Goal: Navigation & Orientation: Find specific page/section

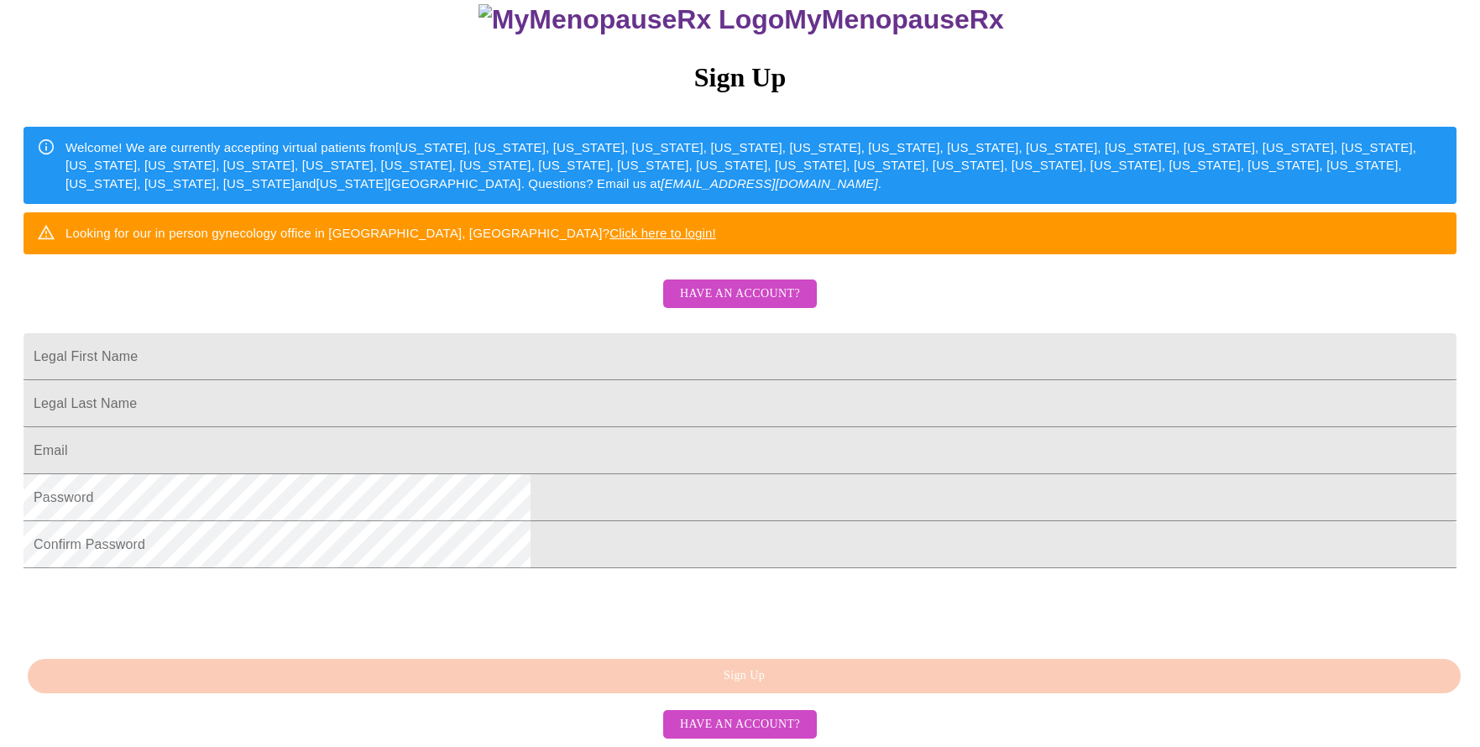
scroll to position [295, 0]
click at [769, 284] on span "Have an account?" at bounding box center [740, 294] width 120 height 21
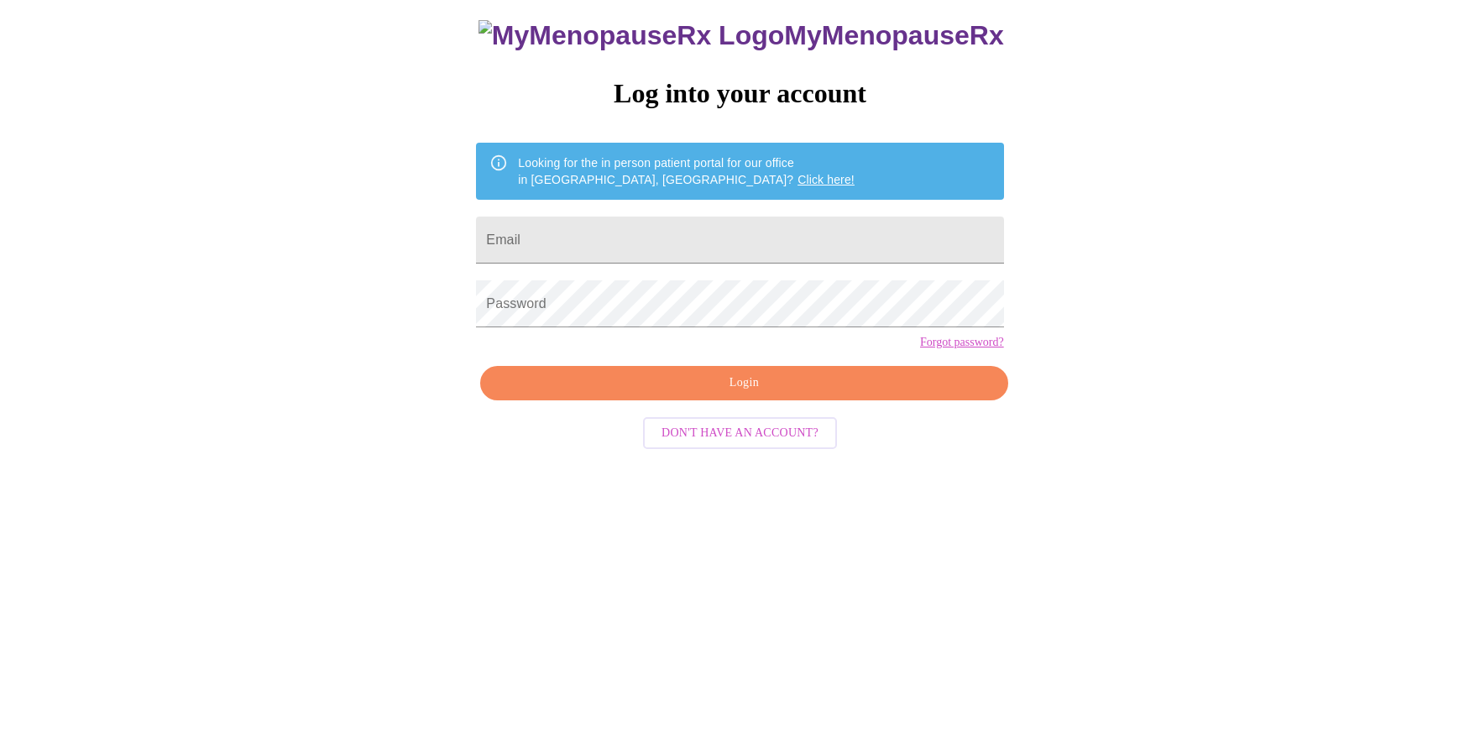
scroll to position [17, 0]
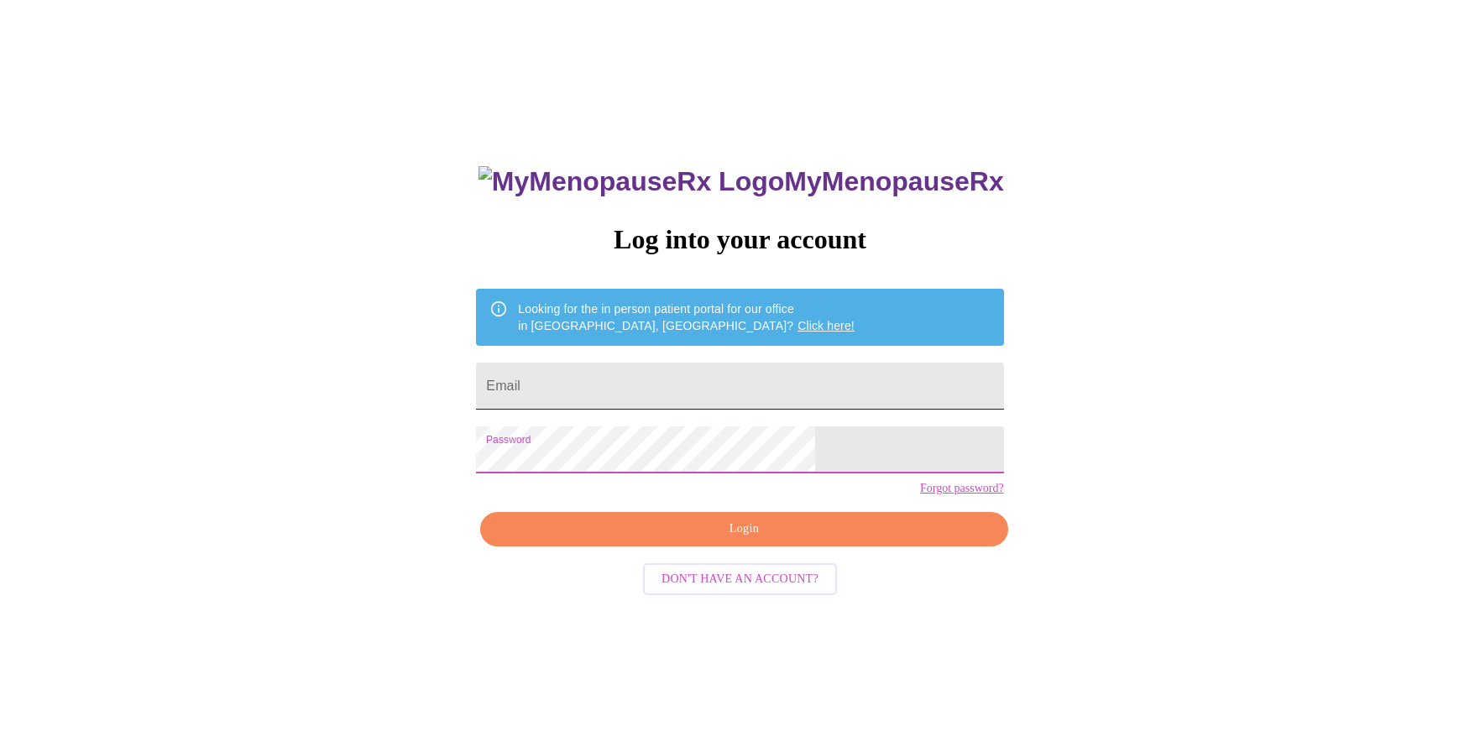
click at [666, 379] on input "Email" at bounding box center [739, 386] width 527 height 47
type input "[PERSON_NAME][EMAIL_ADDRESS][PERSON_NAME][DOMAIN_NAME]"
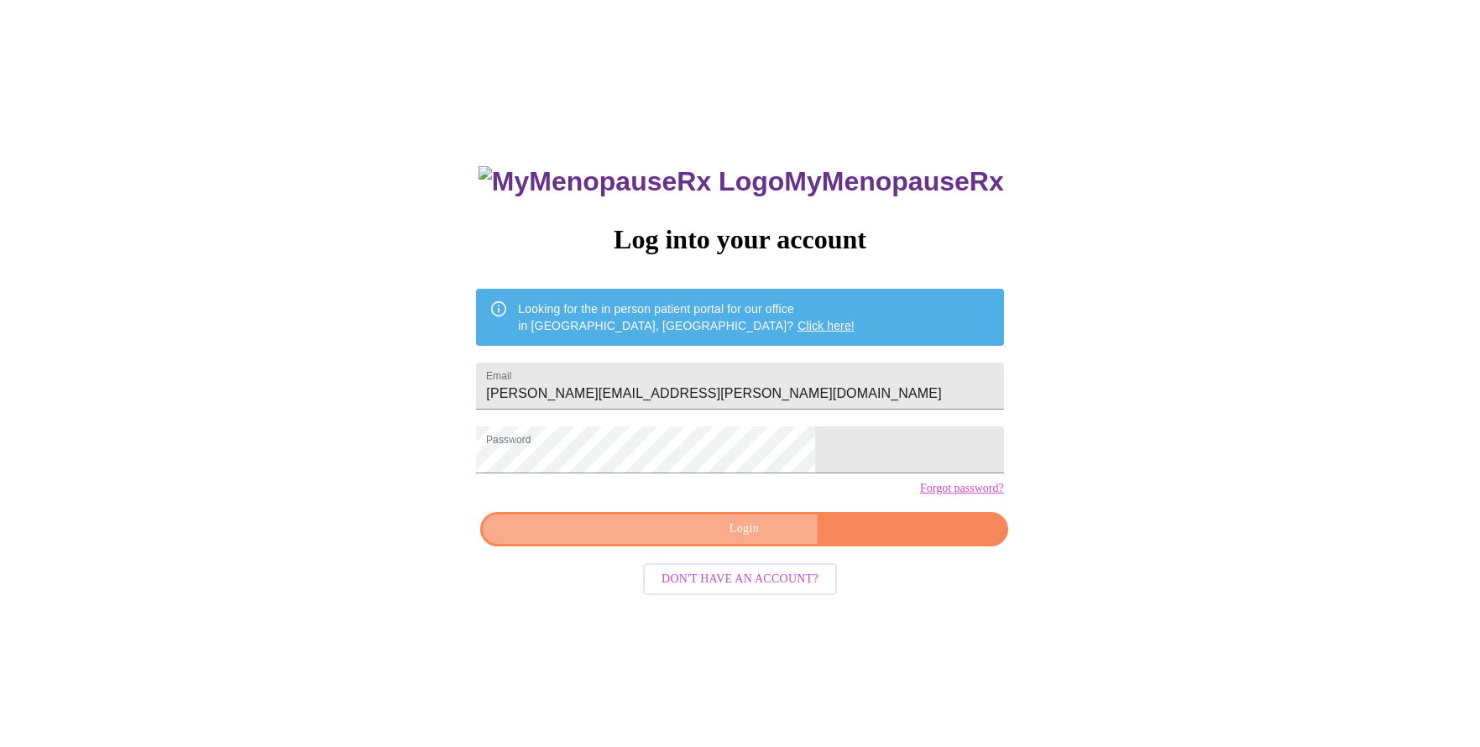
click at [695, 540] on span "Login" at bounding box center [743, 529] width 489 height 21
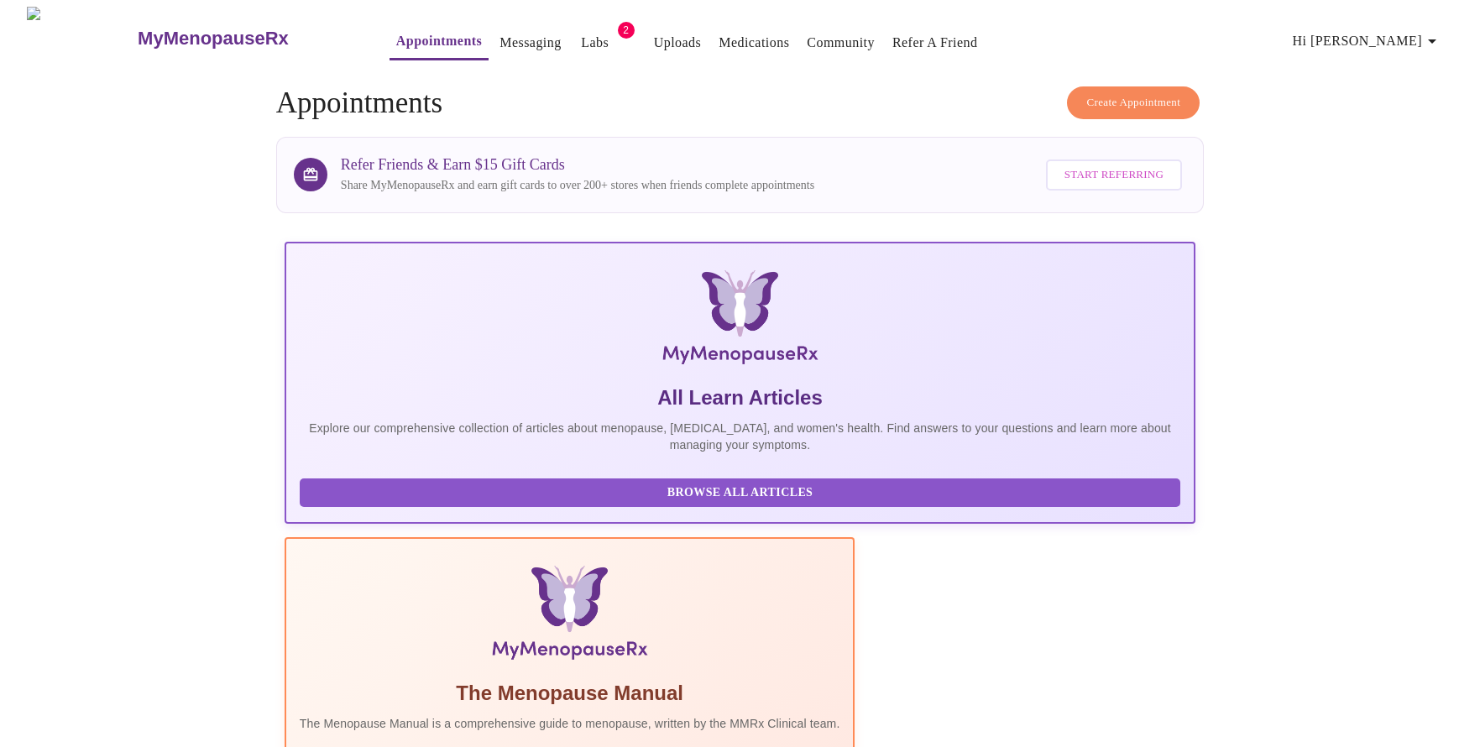
click at [581, 40] on link "Labs" at bounding box center [595, 43] width 28 height 24
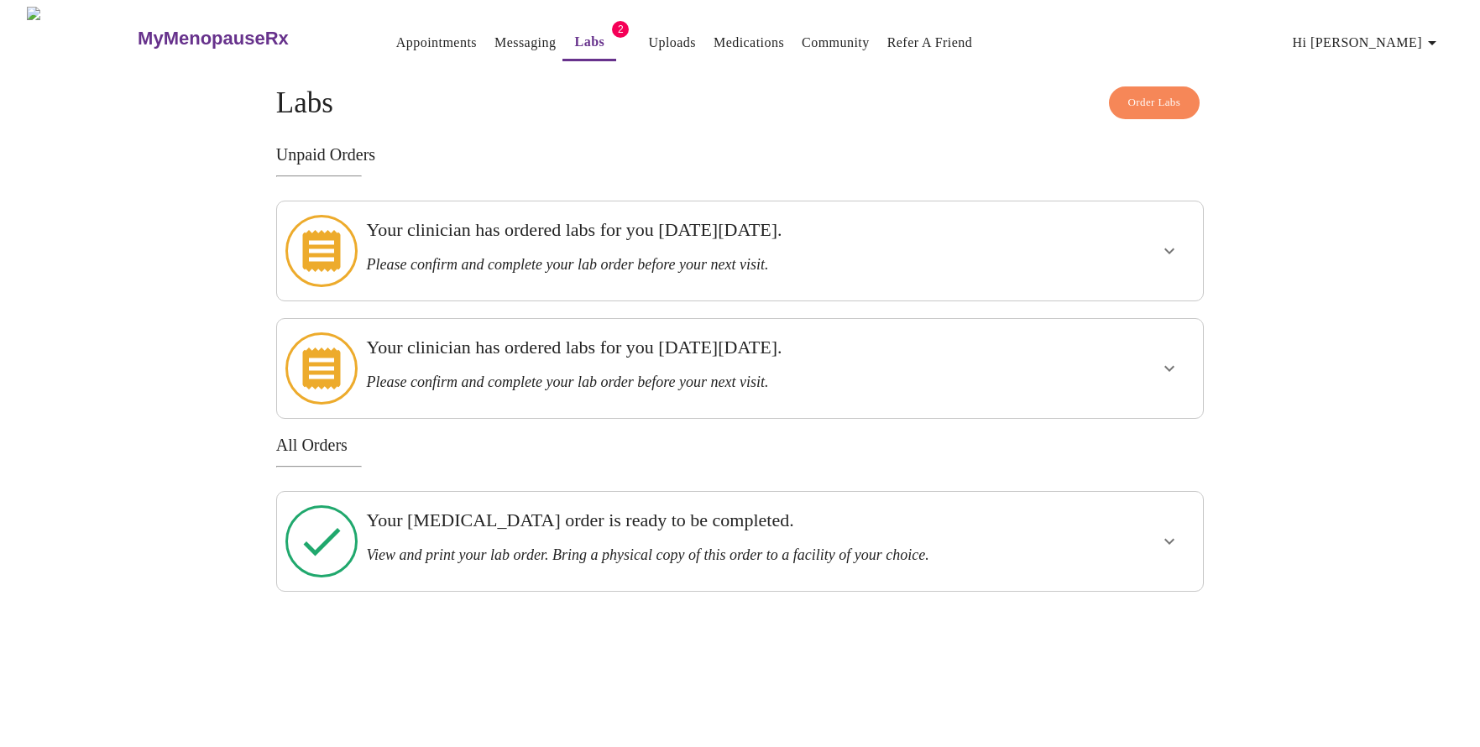
click at [494, 44] on link "Messaging" at bounding box center [524, 43] width 61 height 24
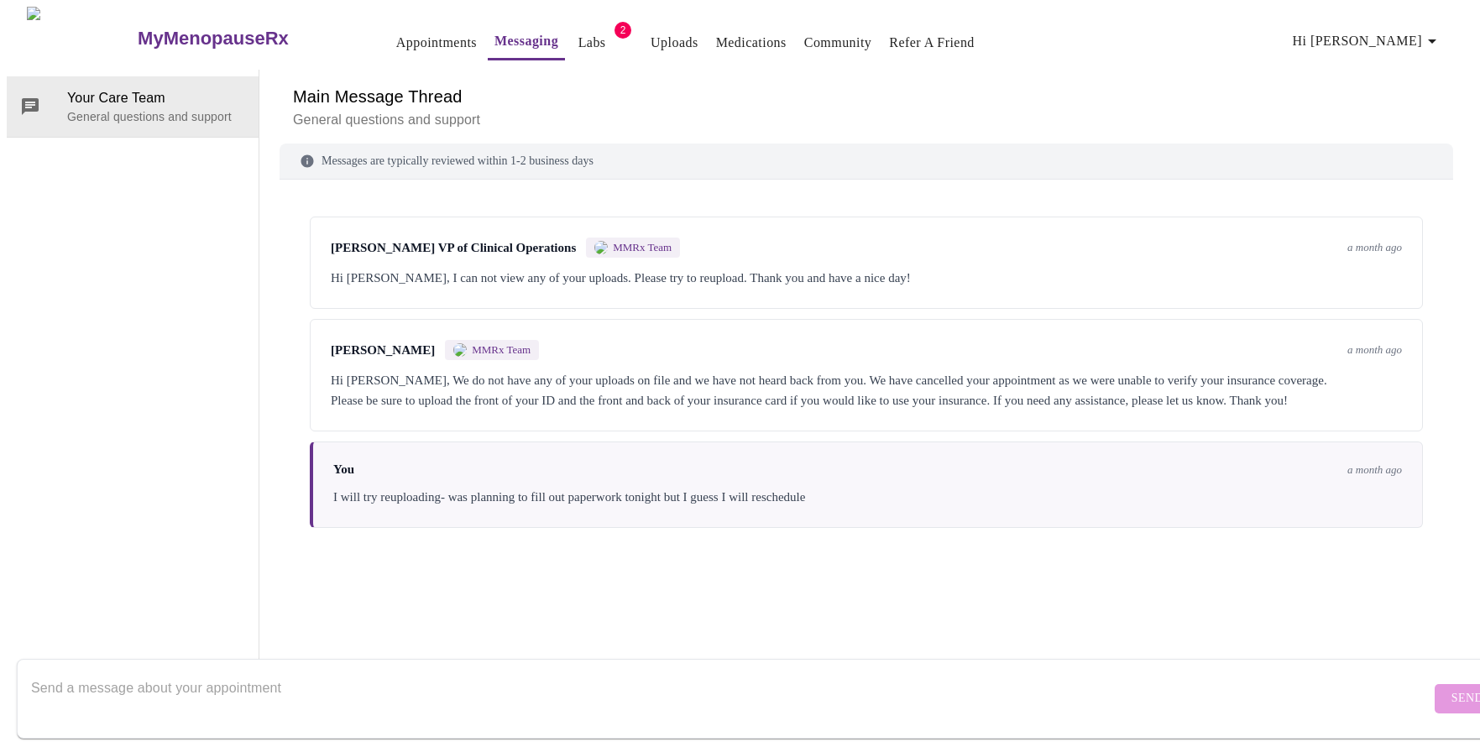
click at [410, 34] on link "Appointments" at bounding box center [436, 43] width 81 height 24
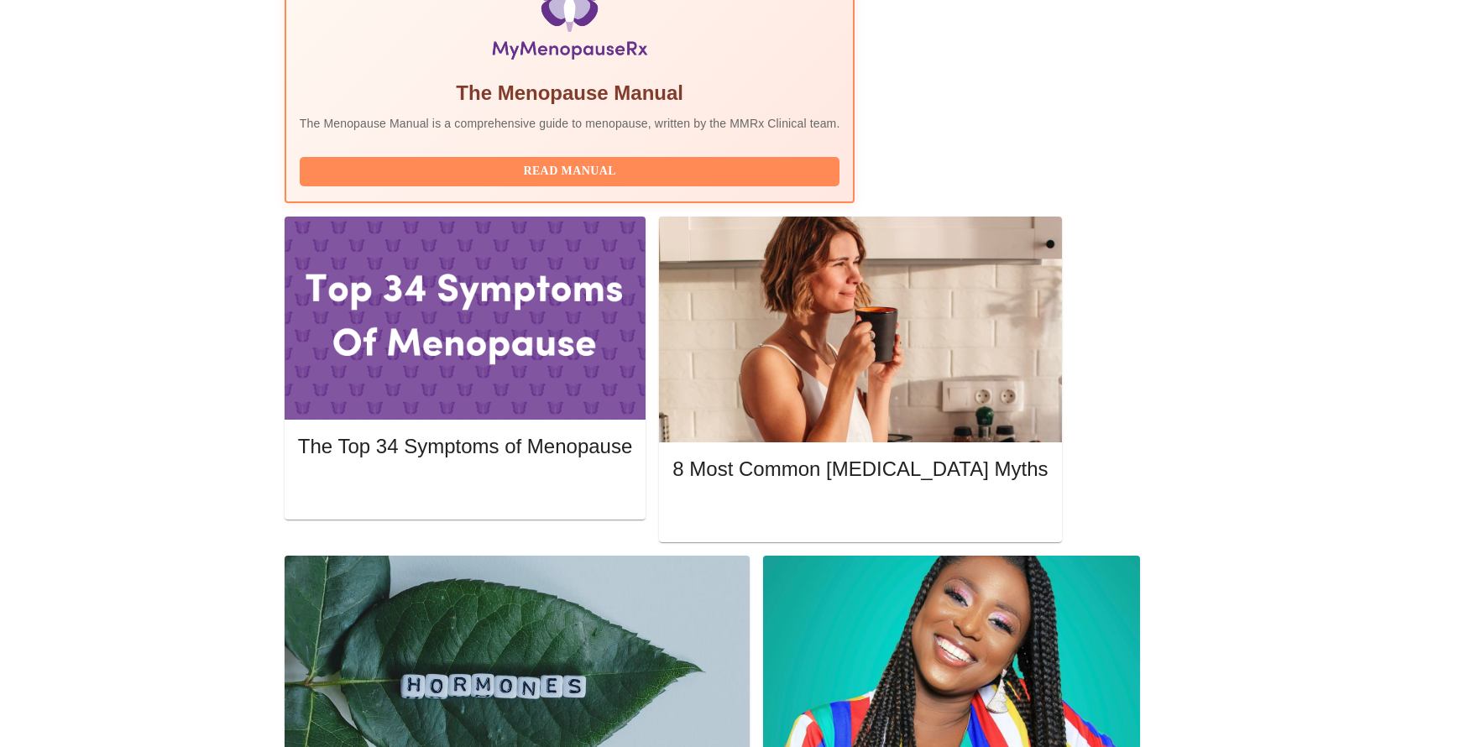
scroll to position [578, 0]
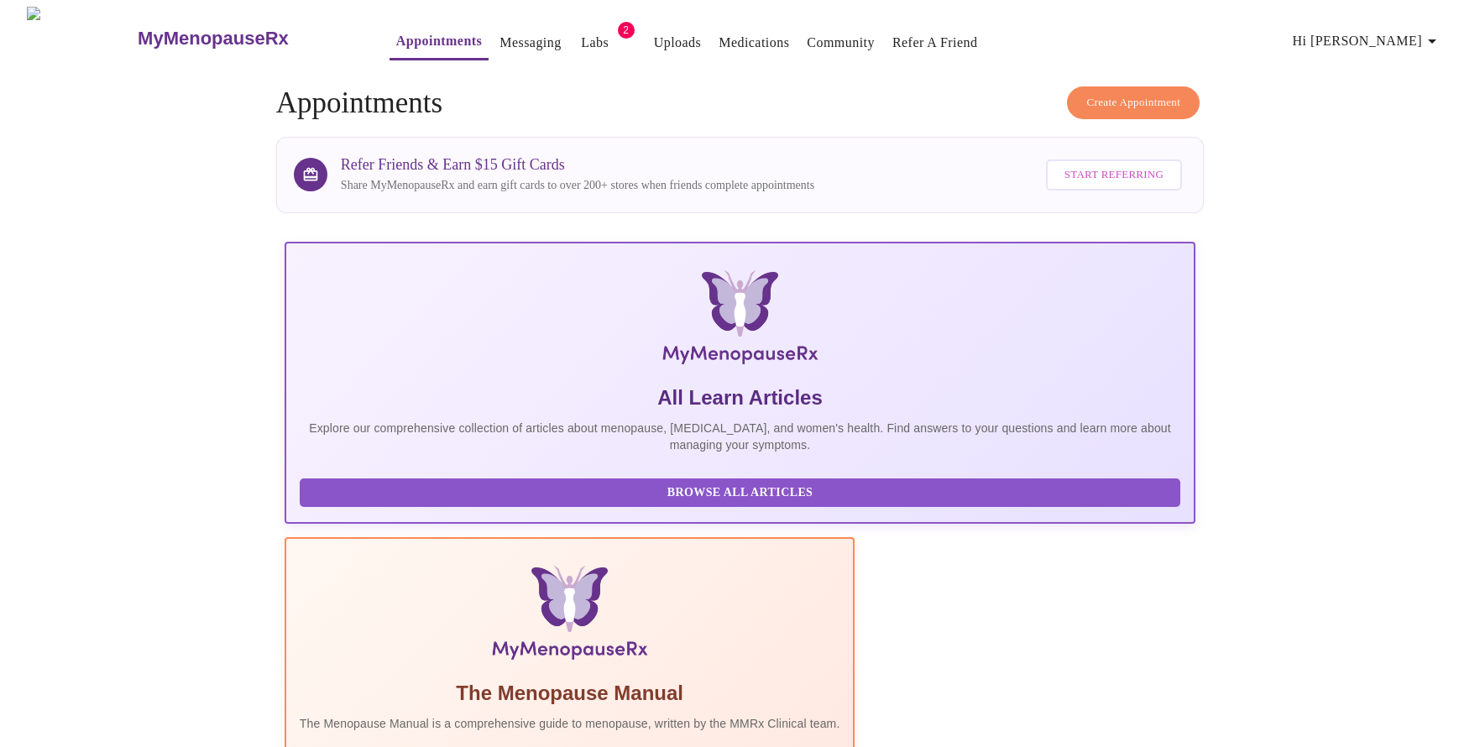
click at [499, 31] on link "Messaging" at bounding box center [529, 43] width 61 height 24
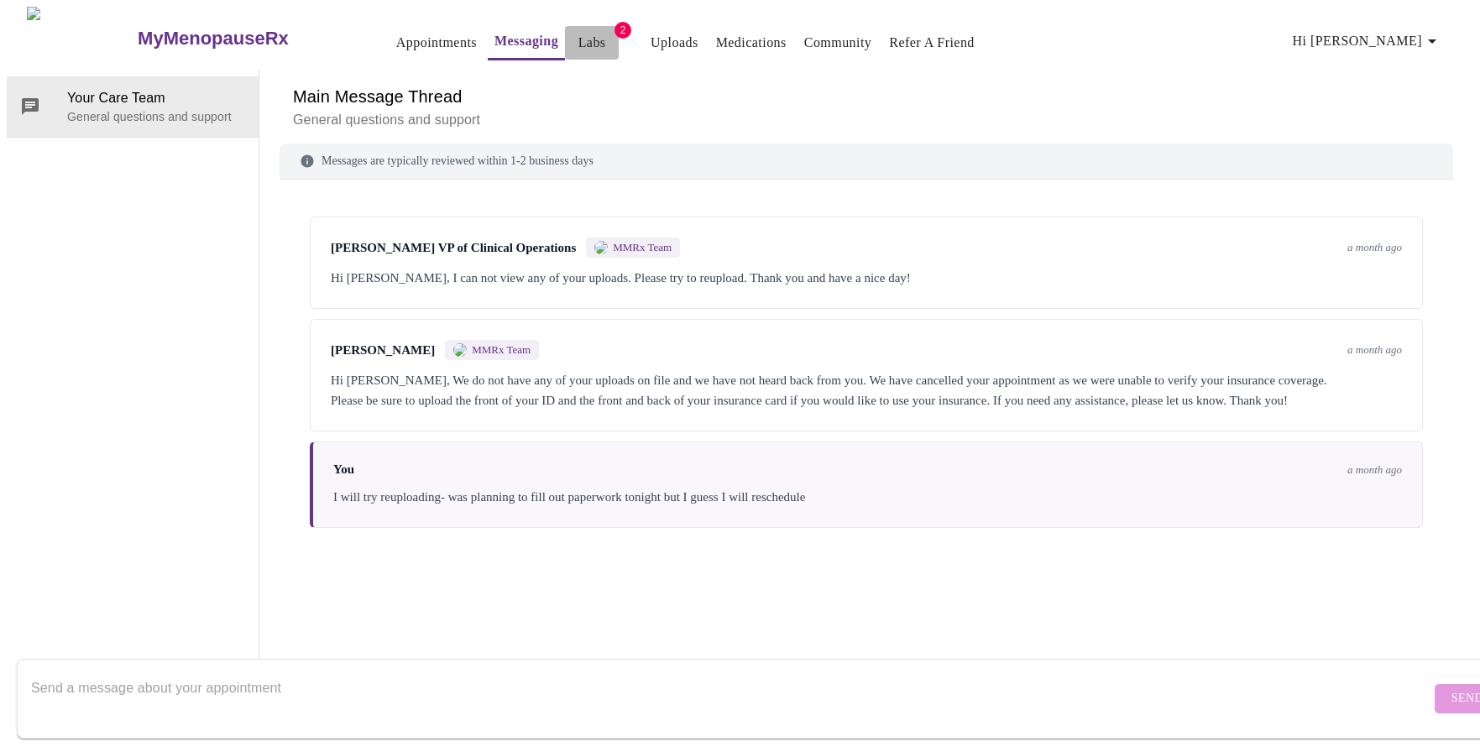
click at [578, 46] on link "Labs" at bounding box center [592, 43] width 28 height 24
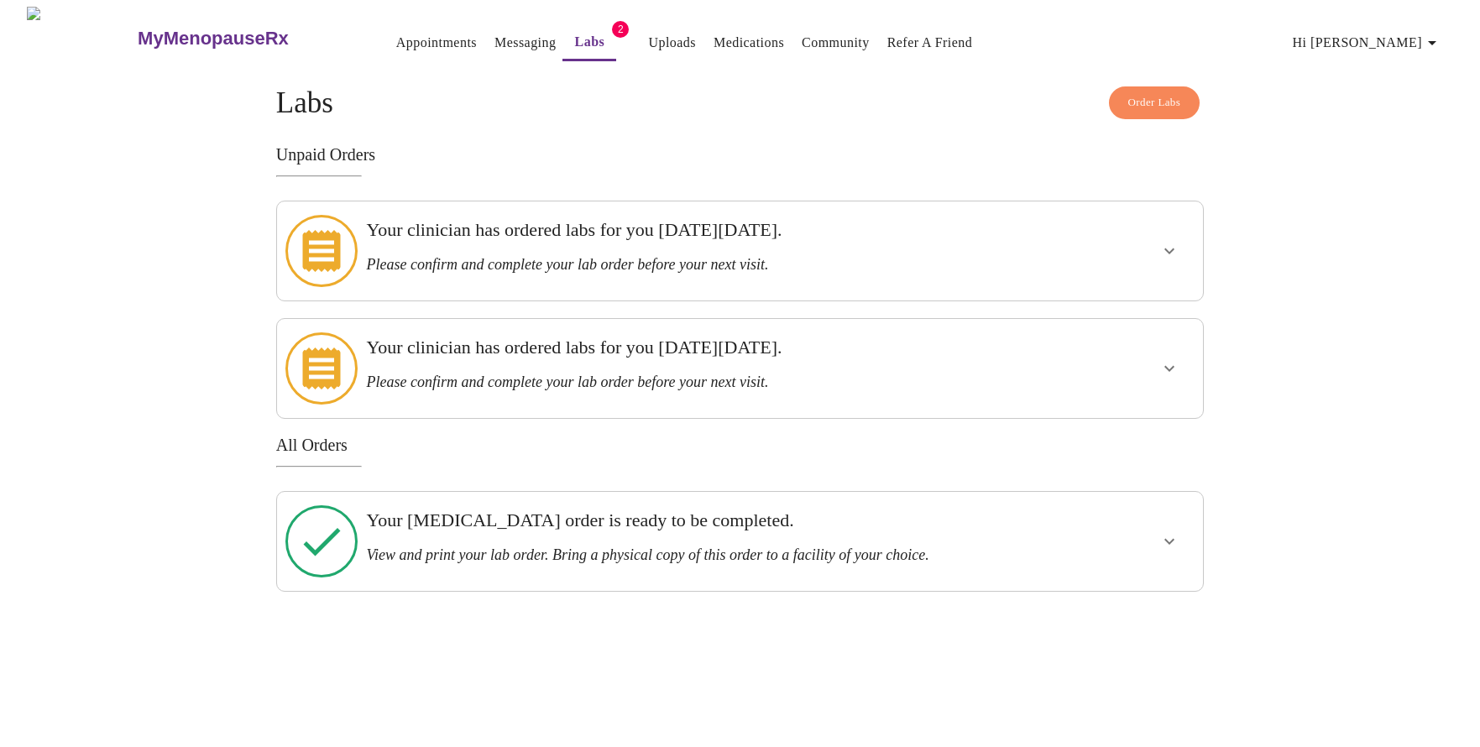
click at [689, 546] on h3 "View and print your lab order. Bring a physical copy of this order to a facilit…" at bounding box center [694, 555] width 657 height 18
click at [1169, 531] on icon "show more" at bounding box center [1169, 541] width 20 height 20
click at [396, 33] on link "Appointments" at bounding box center [436, 43] width 81 height 24
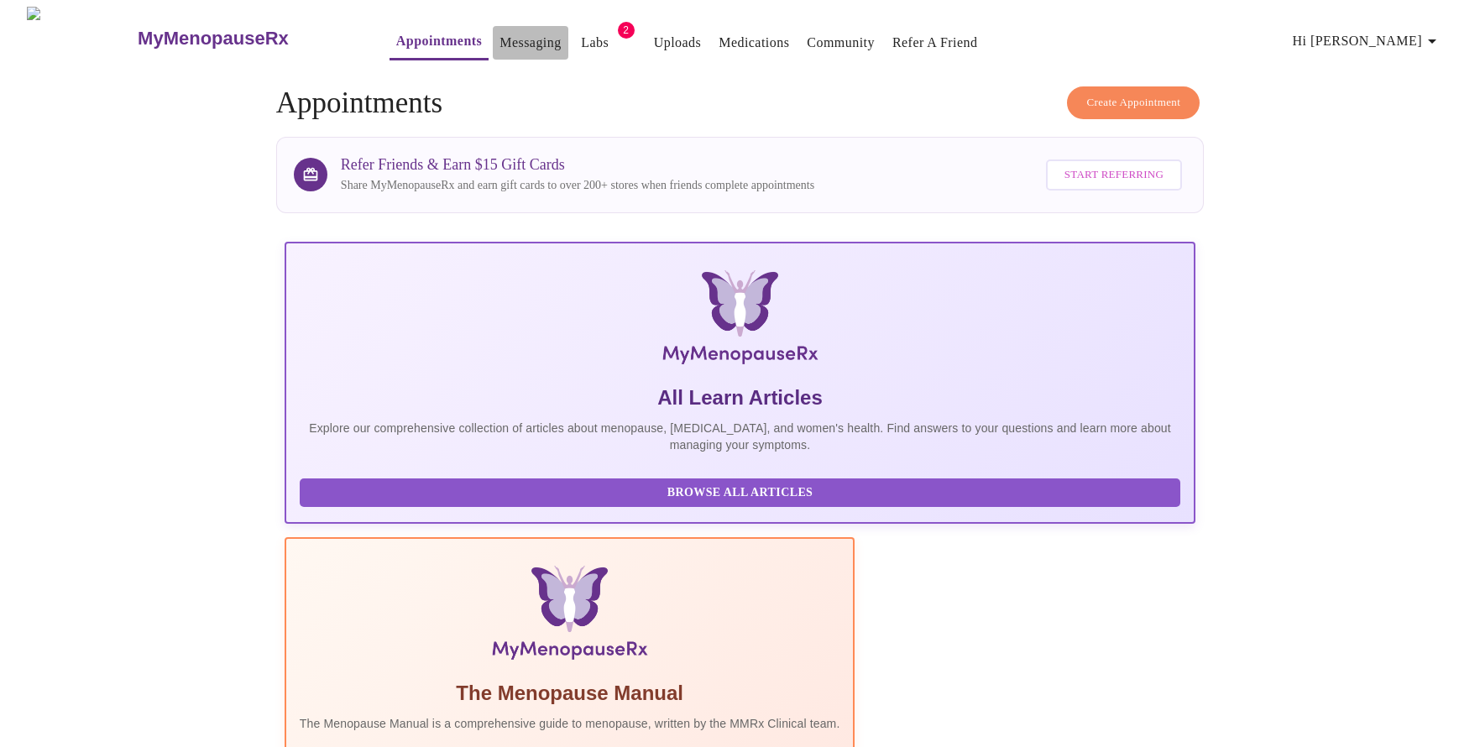
click at [499, 40] on link "Messaging" at bounding box center [529, 43] width 61 height 24
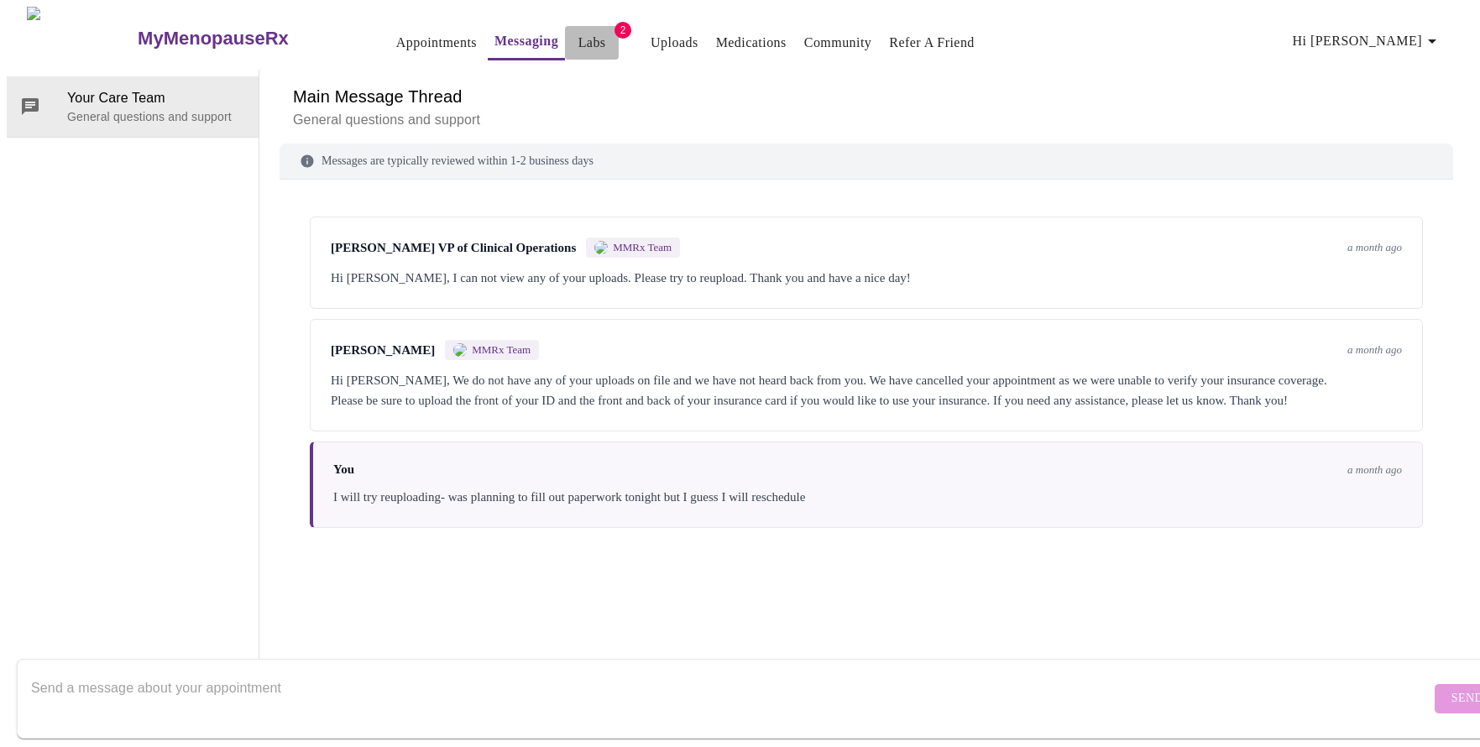
click at [578, 44] on link "Labs" at bounding box center [592, 43] width 28 height 24
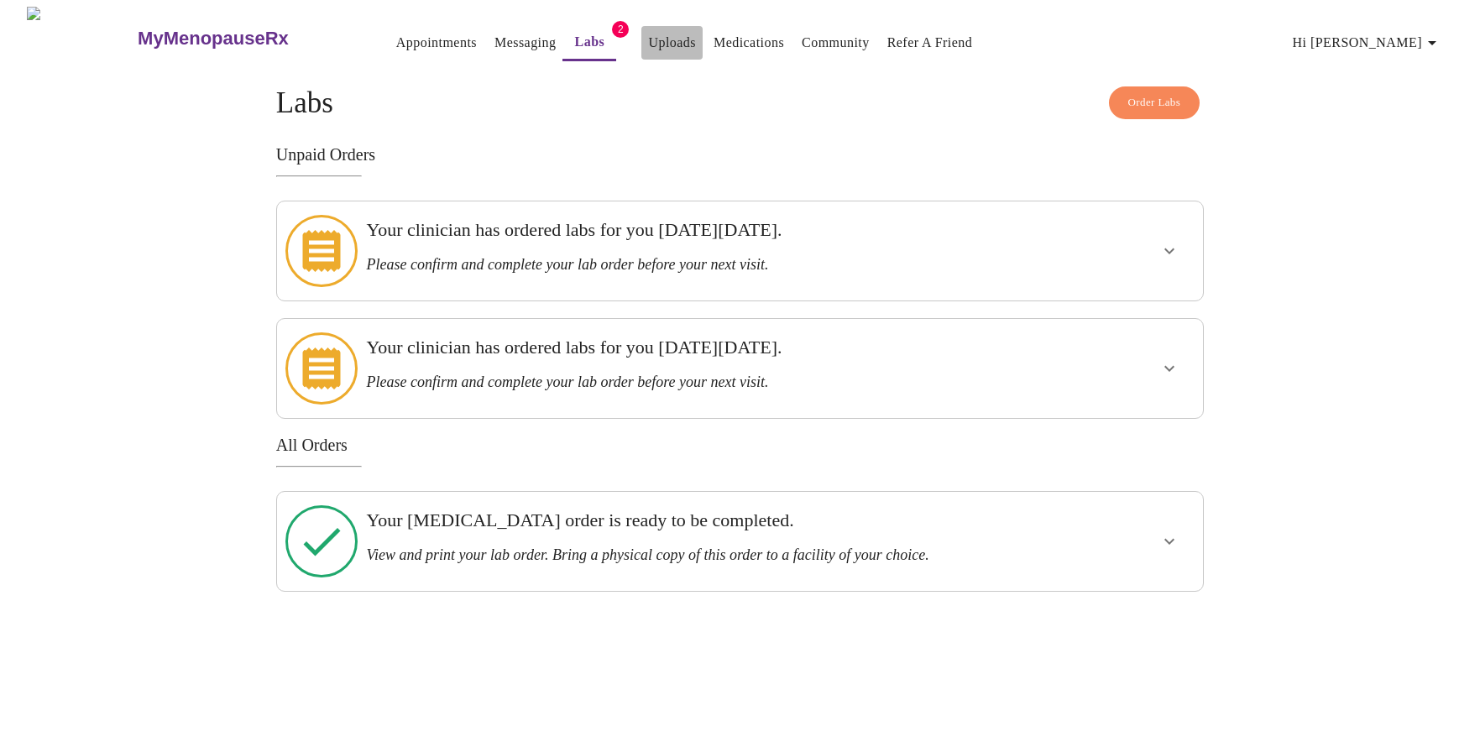
click at [651, 40] on link "Uploads" at bounding box center [672, 43] width 48 height 24
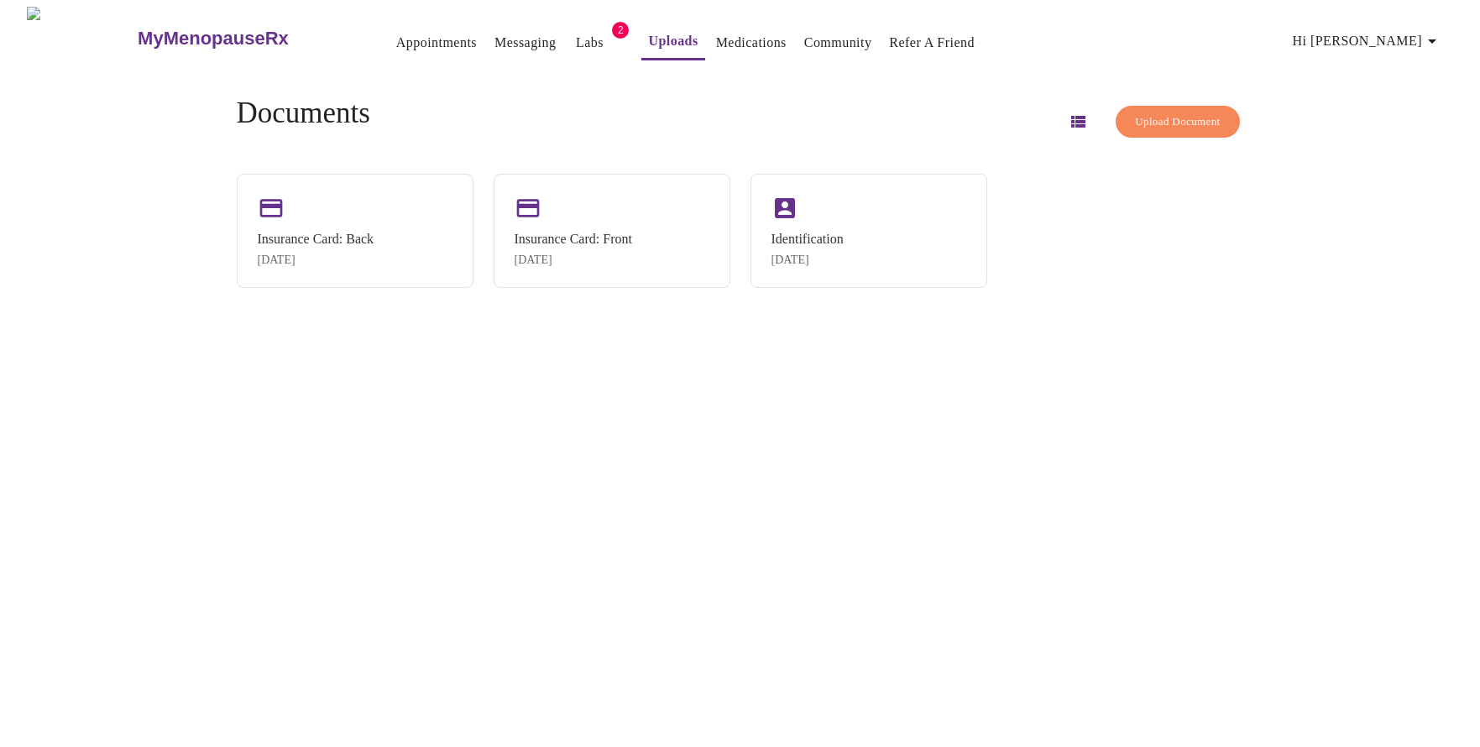
click at [733, 39] on link "Medications" at bounding box center [751, 43] width 71 height 24
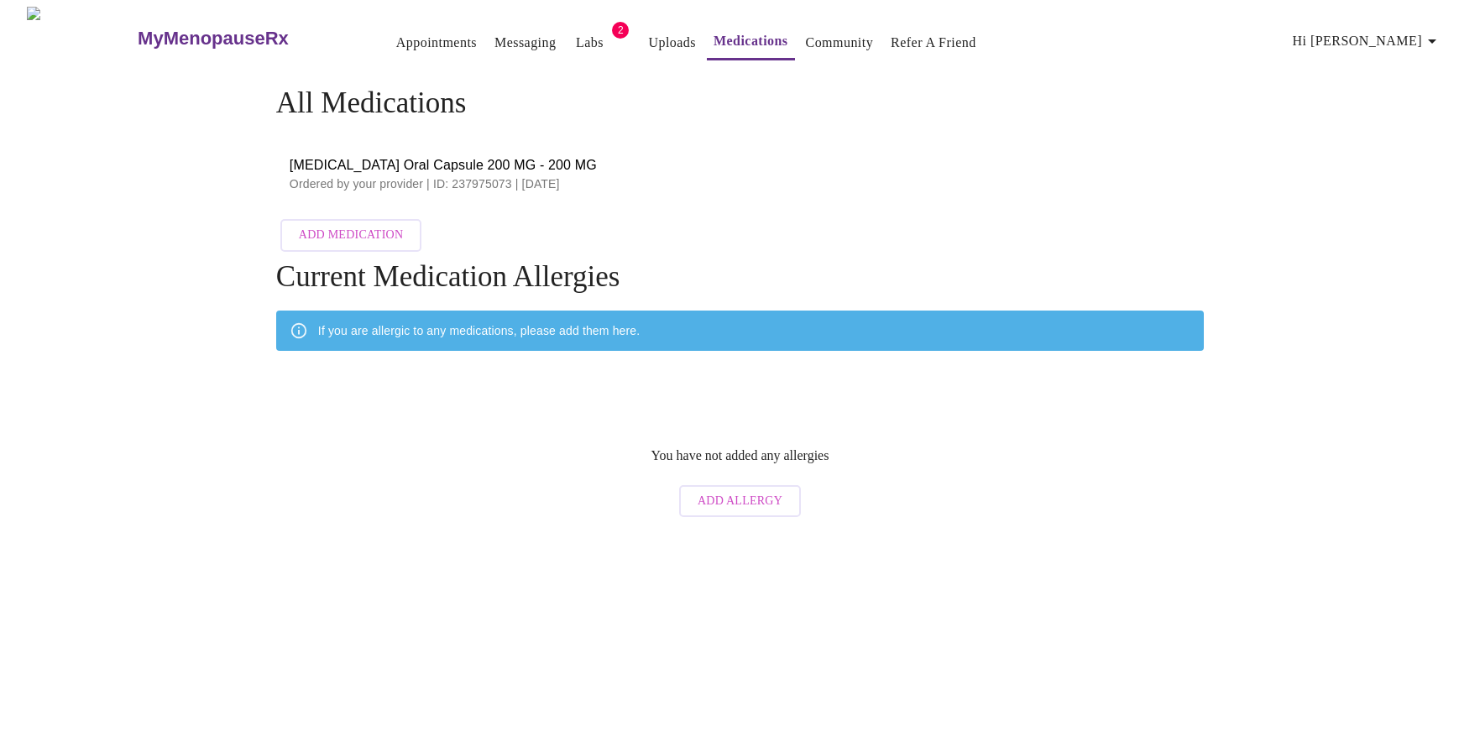
click at [806, 31] on link "Community" at bounding box center [840, 43] width 68 height 24
